Goal: Task Accomplishment & Management: Manage account settings

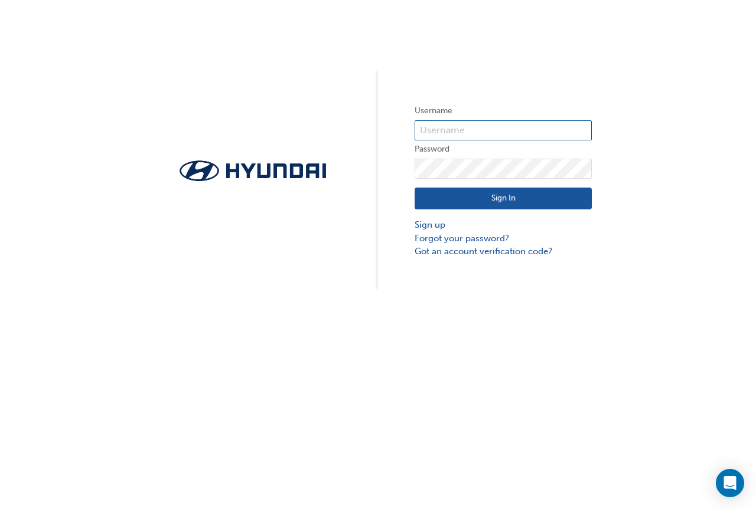
click at [430, 128] on input "text" at bounding box center [502, 130] width 177 height 20
click at [521, 127] on input "[PERSON_NAME][EMAIL_ADDRESS][PERSON_NAME][DOMAIN_NAME]" at bounding box center [502, 130] width 177 height 20
click at [524, 127] on input "[PERSON_NAME][EMAIL_ADDRESS][PERSON_NAME][DOMAIN_NAME]" at bounding box center [502, 130] width 177 height 20
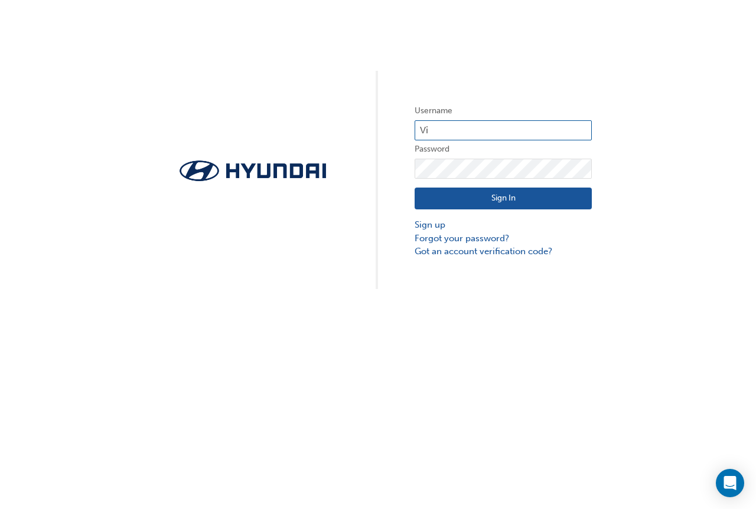
type input "V"
click at [466, 130] on input "text" at bounding box center [502, 130] width 177 height 20
click at [457, 126] on input "tynanw" at bounding box center [502, 130] width 177 height 20
type input "t"
click at [474, 135] on input "text" at bounding box center [502, 130] width 177 height 20
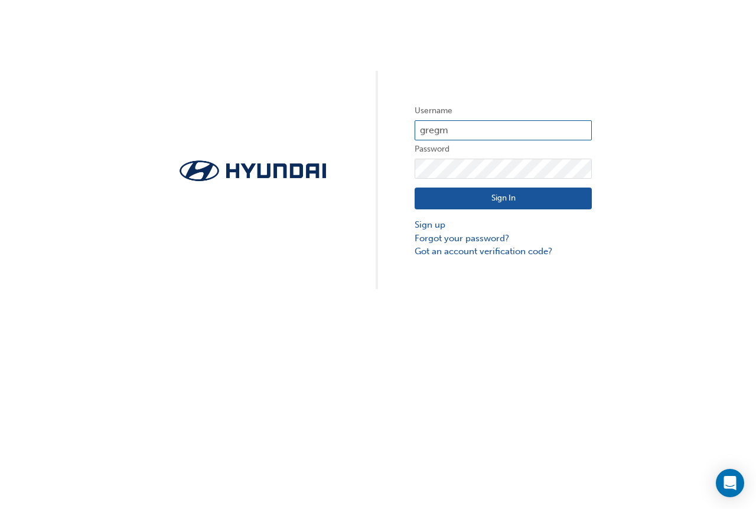
click at [456, 128] on input "gregm" at bounding box center [502, 130] width 177 height 20
type input "g"
click at [465, 129] on input "text" at bounding box center [502, 130] width 177 height 20
click at [458, 200] on button "Sign In" at bounding box center [502, 199] width 177 height 22
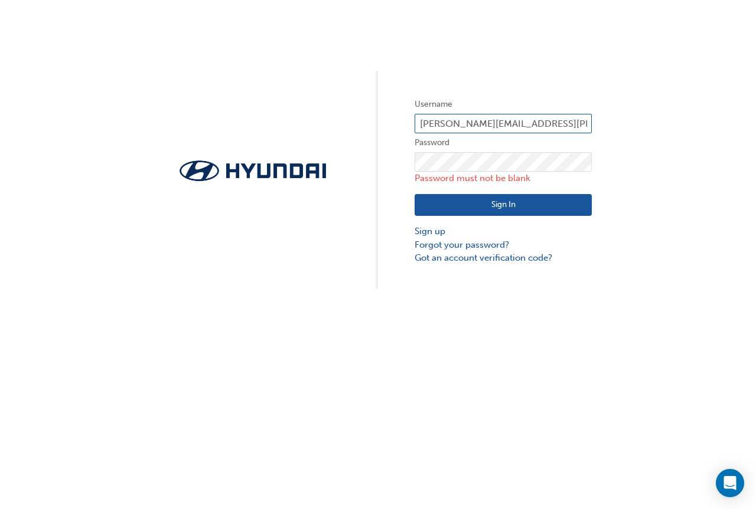
click at [532, 128] on input "[PERSON_NAME][EMAIL_ADDRESS][PERSON_NAME][DOMAIN_NAME]" at bounding box center [502, 124] width 177 height 20
type input "V"
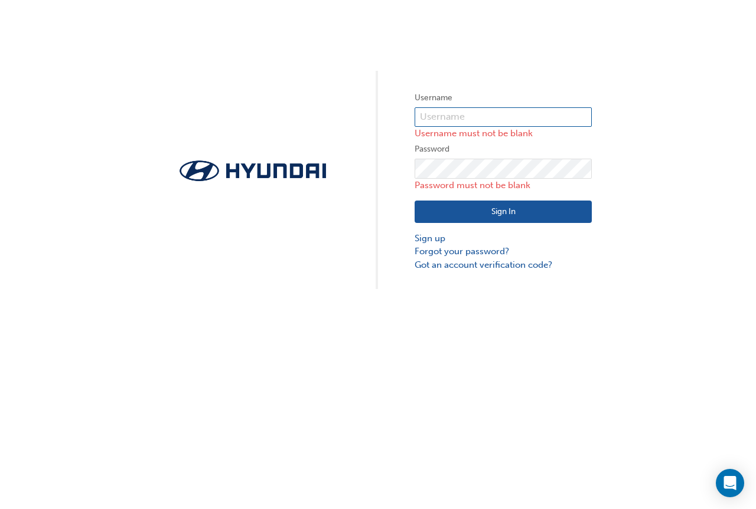
click at [490, 121] on input "text" at bounding box center [502, 117] width 177 height 20
type input "[EMAIL_ADDRESS][DOMAIN_NAME]"
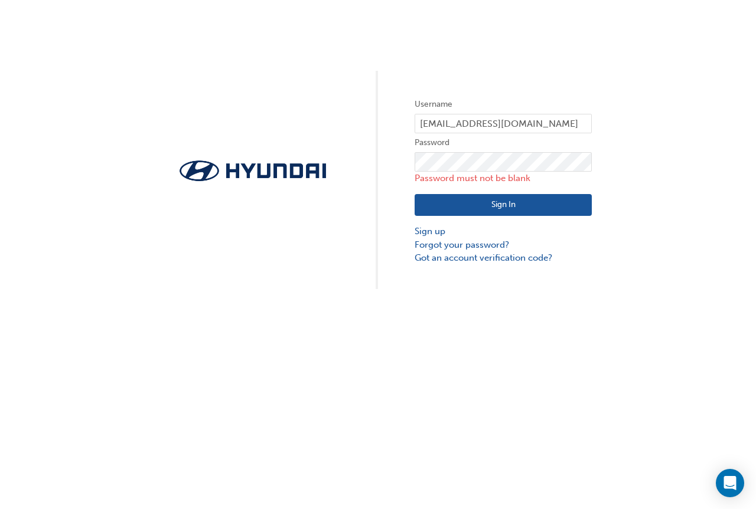
click at [450, 208] on button "Sign In" at bounding box center [502, 205] width 177 height 22
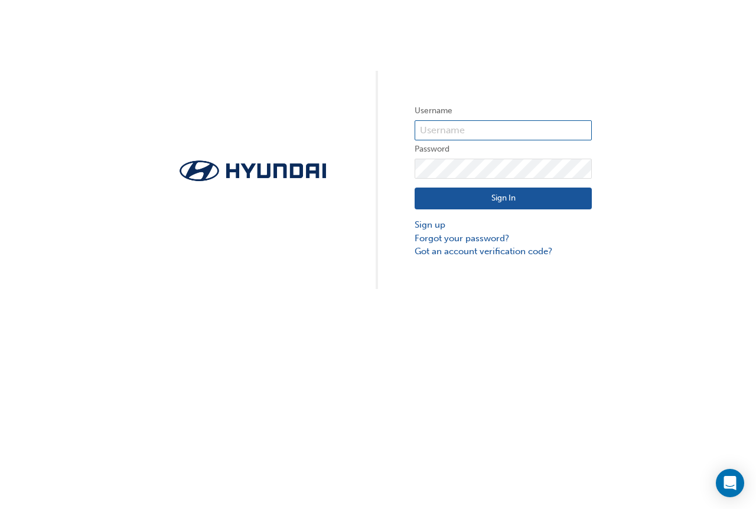
click at [430, 124] on input "text" at bounding box center [502, 130] width 177 height 20
type input "33834"
drag, startPoint x: 449, startPoint y: 127, endPoint x: 383, endPoint y: 117, distance: 66.3
click at [384, 117] on div "Username 33834 Password Sign In Sign up Forgot your password? Got an account ve…" at bounding box center [378, 144] width 756 height 289
